Goal: Information Seeking & Learning: Learn about a topic

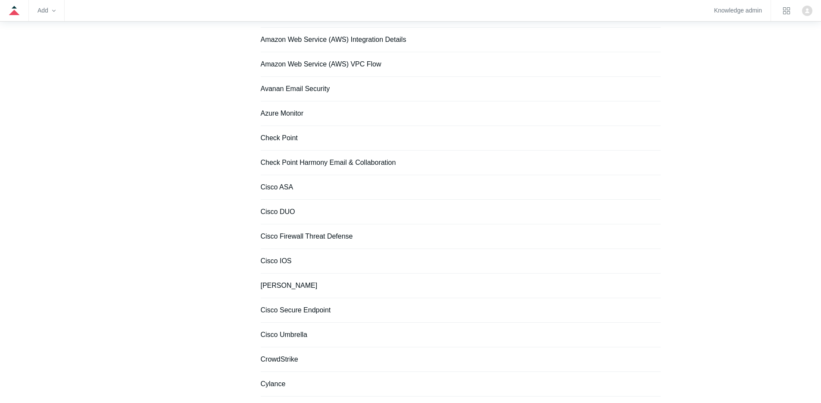
scroll to position [401, 0]
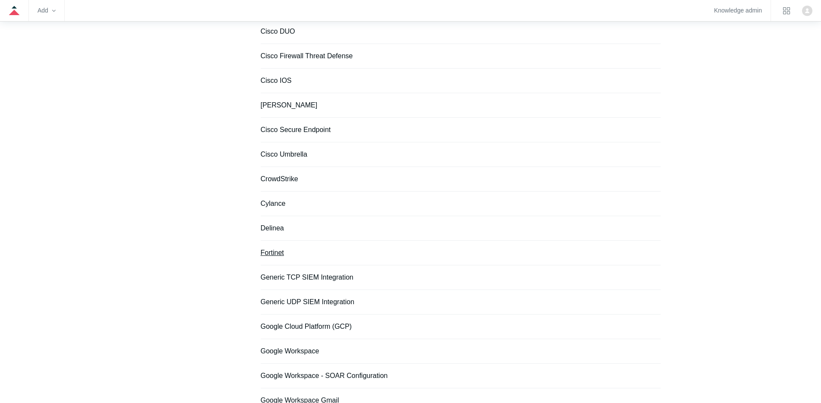
click at [265, 254] on link "Fortinet" at bounding box center [272, 252] width 23 height 7
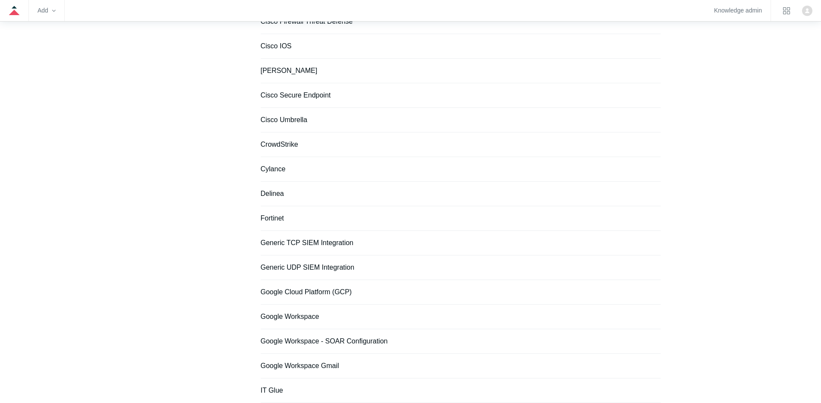
scroll to position [550, 0]
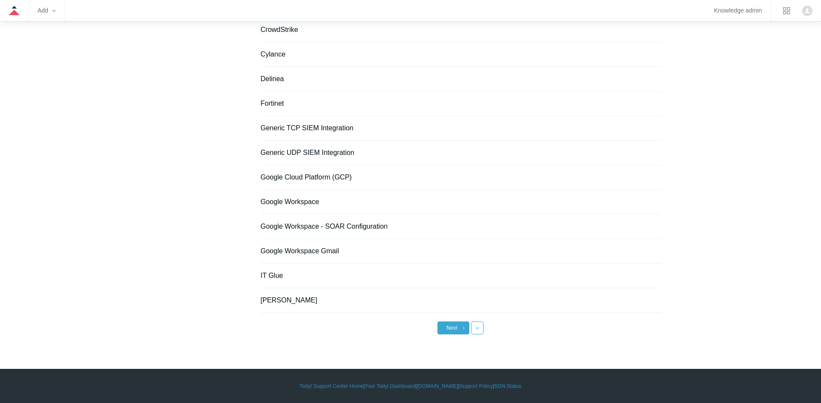
click at [456, 327] on span "Next" at bounding box center [452, 328] width 11 height 6
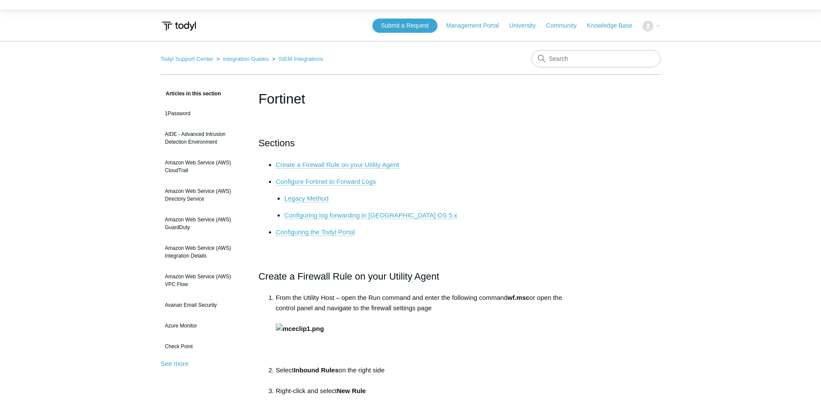
scroll to position [18, 0]
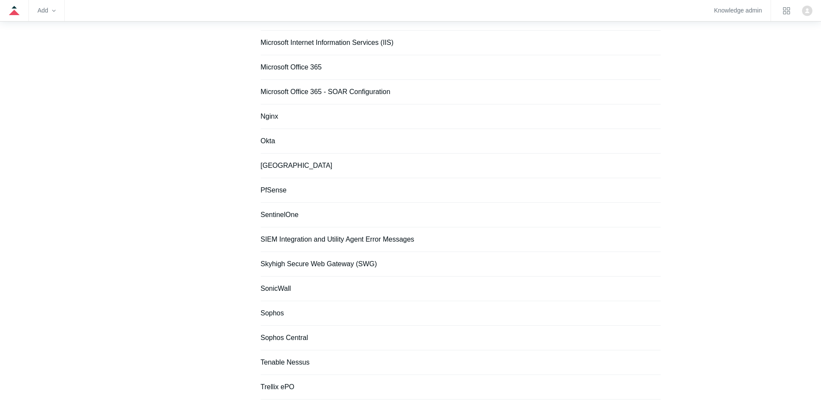
scroll to position [378, 0]
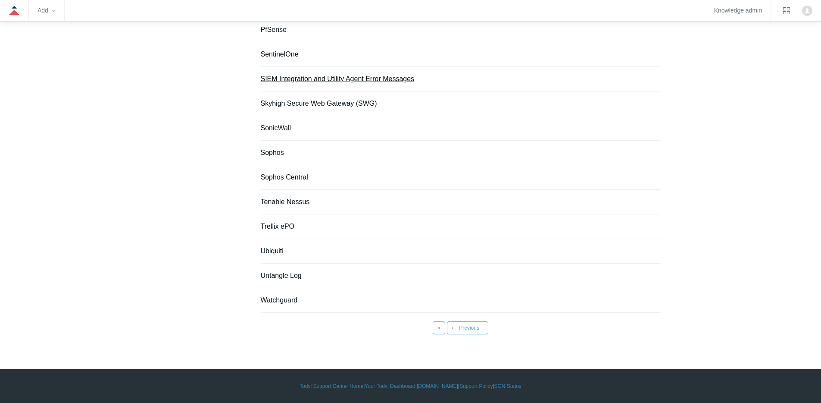
click at [352, 79] on link "SIEM Integration and Utility Agent Error Messages" at bounding box center [338, 78] width 154 height 7
click at [474, 327] on span "Previous" at bounding box center [469, 328] width 20 height 6
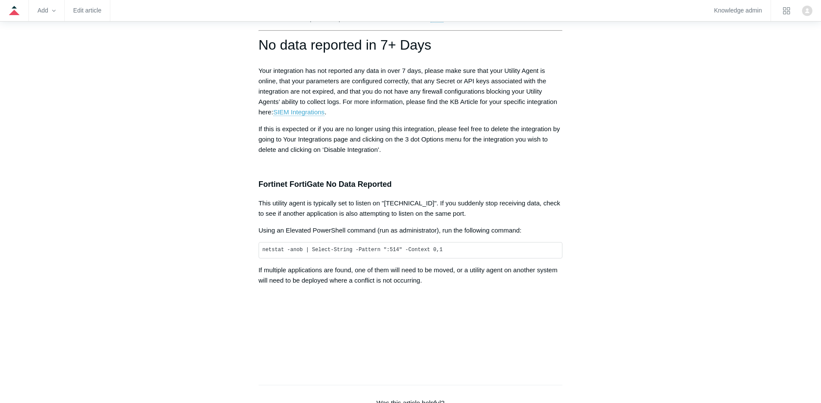
scroll to position [1543, 0]
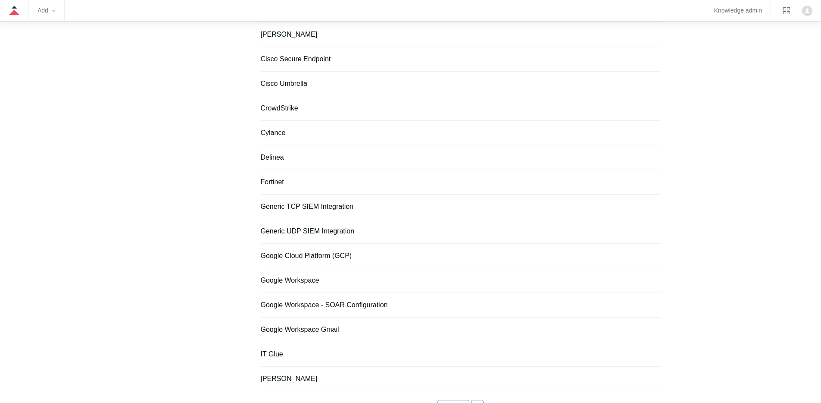
scroll to position [550, 0]
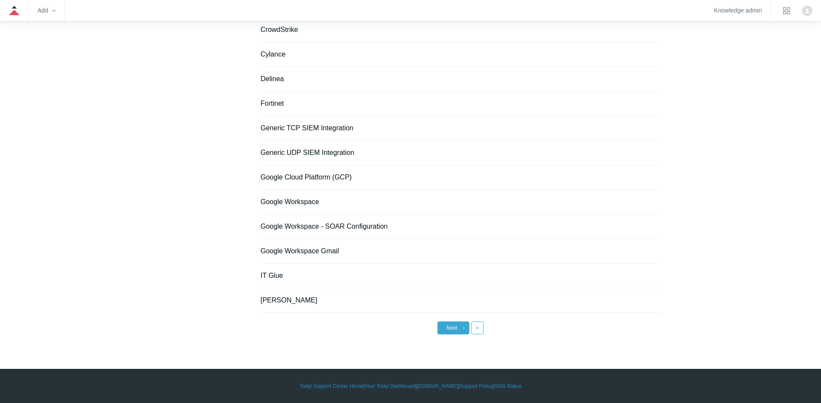
click at [452, 329] on span "Next" at bounding box center [452, 328] width 11 height 6
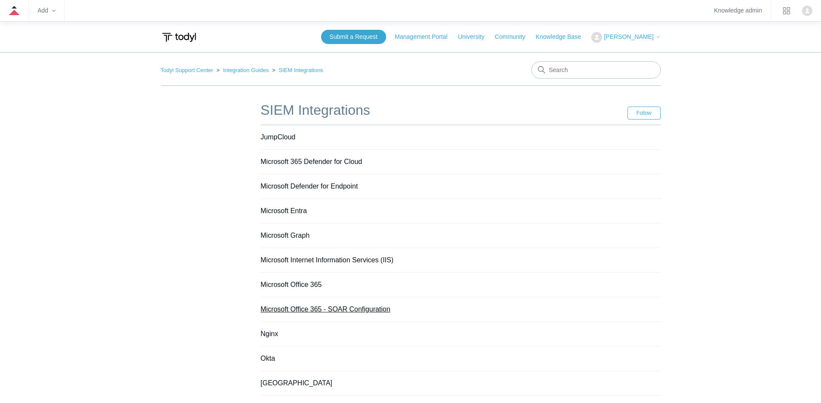
click at [355, 310] on link "Microsoft Office 365 - SOAR Configuration" at bounding box center [326, 308] width 130 height 7
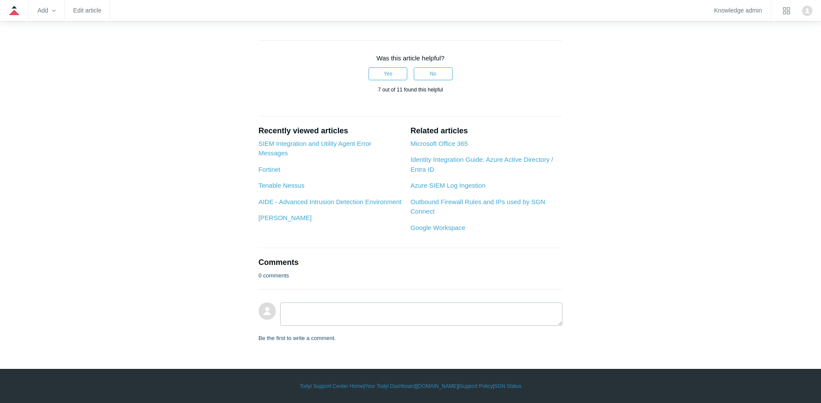
scroll to position [706, 0]
